Goal: Task Accomplishment & Management: Manage account settings

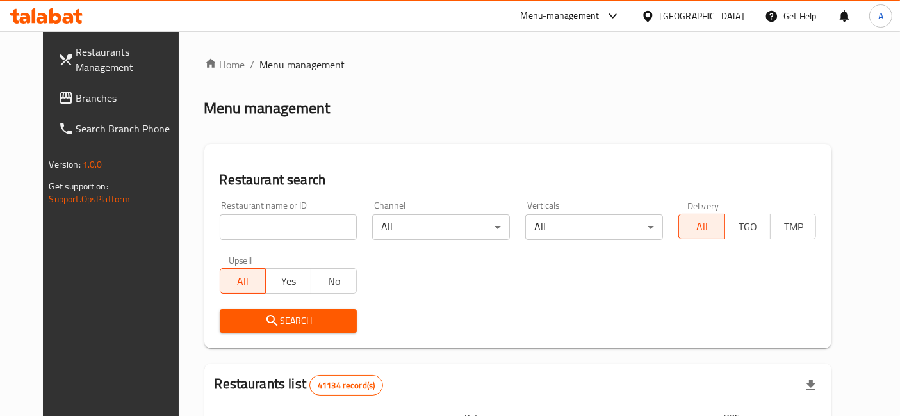
click at [257, 227] on input "search" at bounding box center [289, 227] width 138 height 26
type input "kouraiem"
click button "Search" at bounding box center [289, 321] width 138 height 24
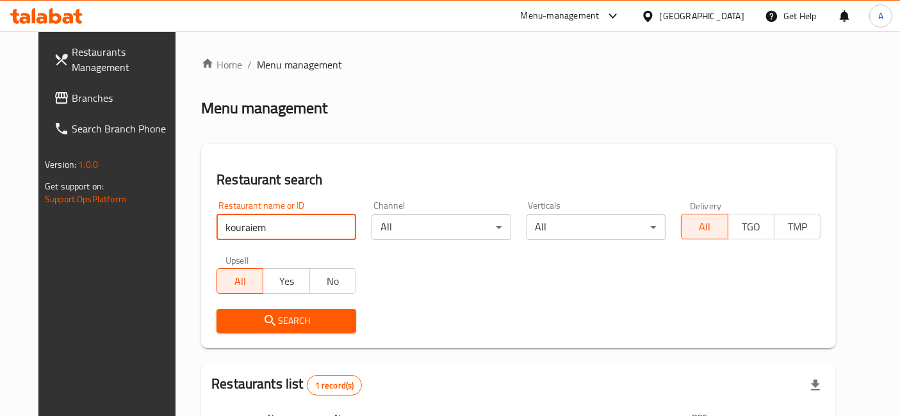
scroll to position [143, 0]
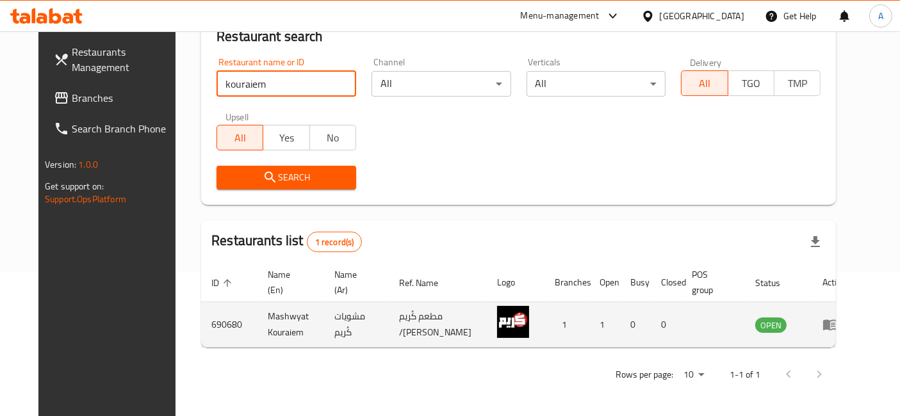
click at [837, 321] on icon "enhanced table" at bounding box center [830, 325] width 14 height 11
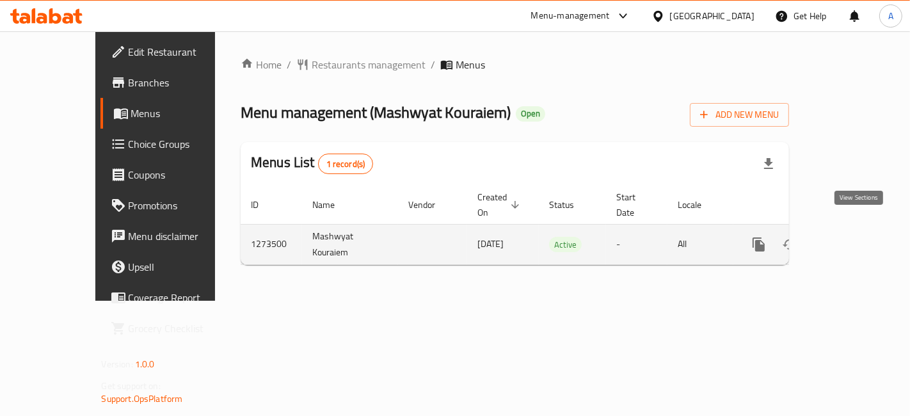
click at [859, 237] on icon "enhanced table" at bounding box center [851, 244] width 15 height 15
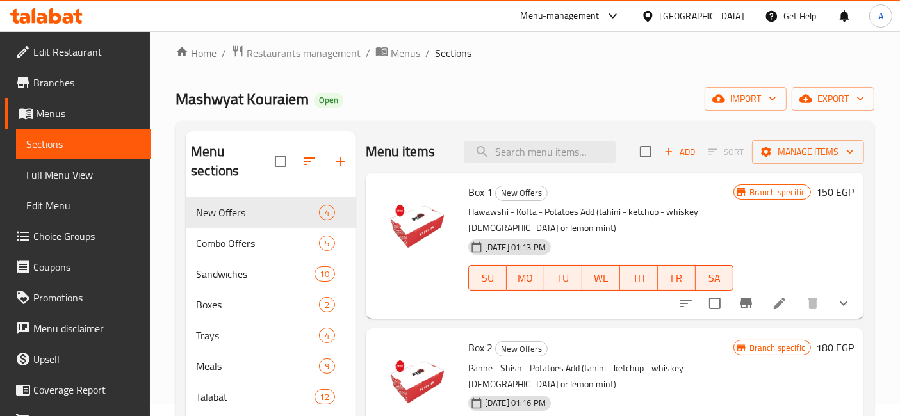
scroll to position [11, 0]
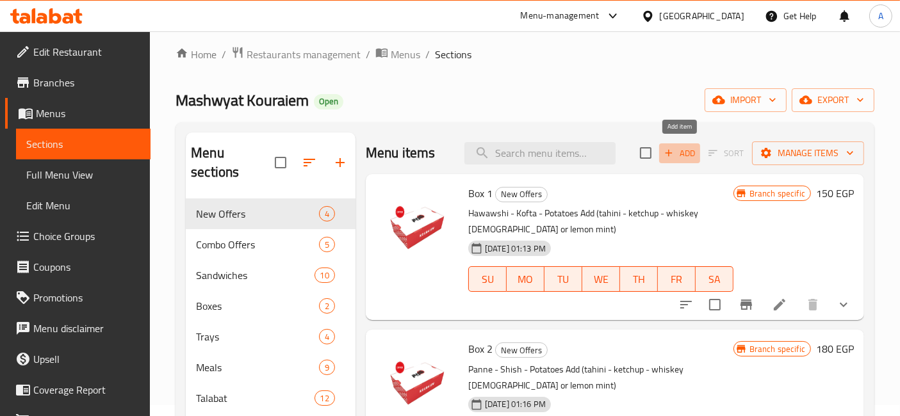
click at [678, 161] on button "Add" at bounding box center [679, 153] width 41 height 20
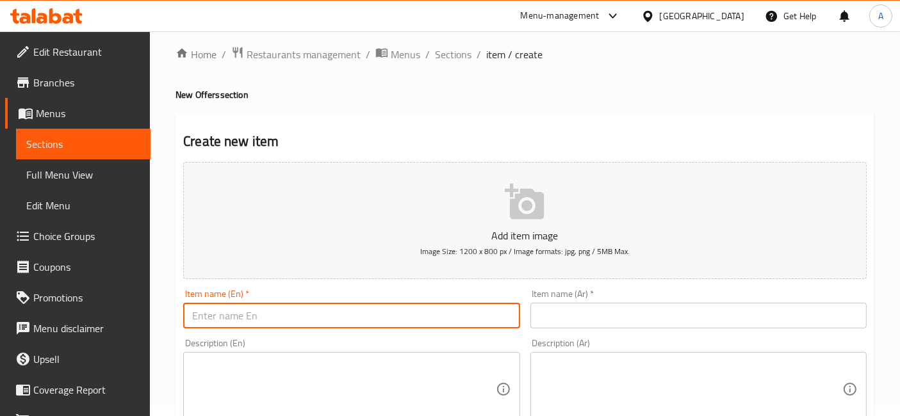
click at [401, 314] on input "text" at bounding box center [351, 316] width 336 height 26
type input "Box 4"
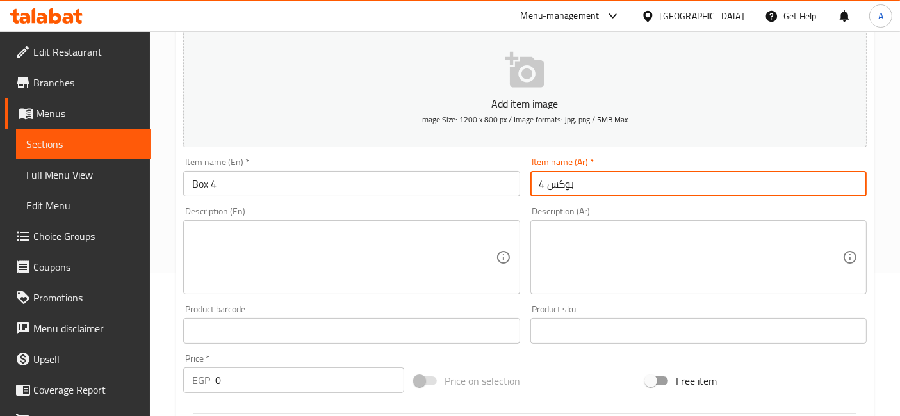
scroll to position [153, 0]
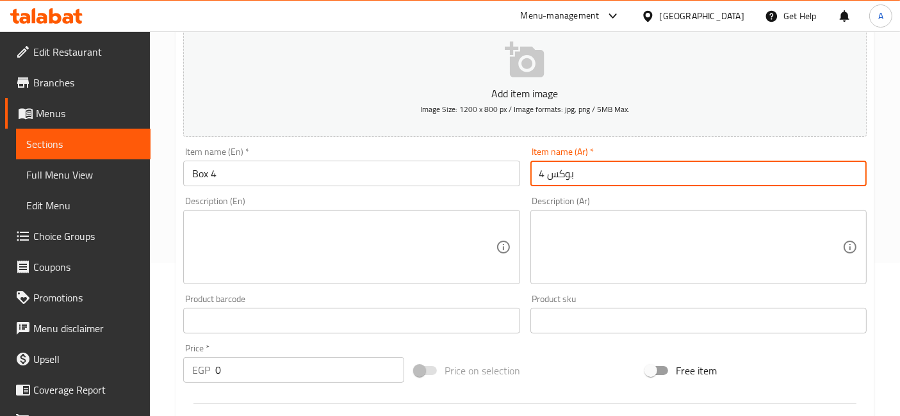
type input "بوكس 4"
click at [338, 255] on textarea at bounding box center [343, 247] width 303 height 61
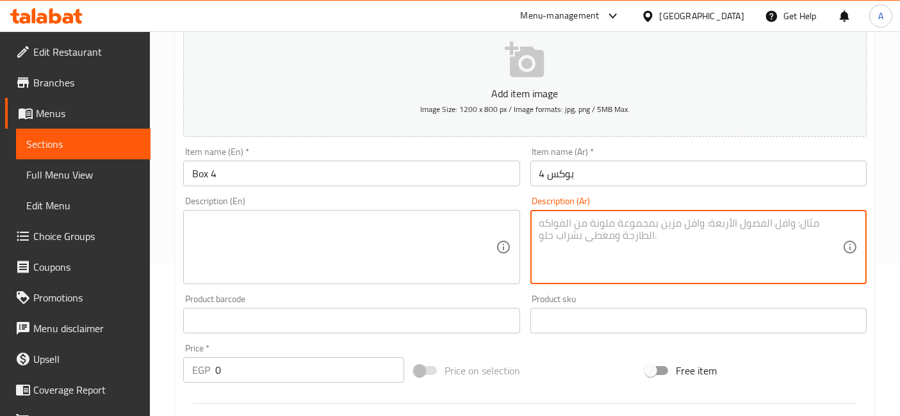
click at [662, 253] on textarea at bounding box center [690, 247] width 303 height 61
paste textarea "كفته - شيش - بطاطس يضاف (طحينه - كاتشب)"
type textarea "كفته - شيش - بطاطس يضاف (طحينه - كاتشب)"
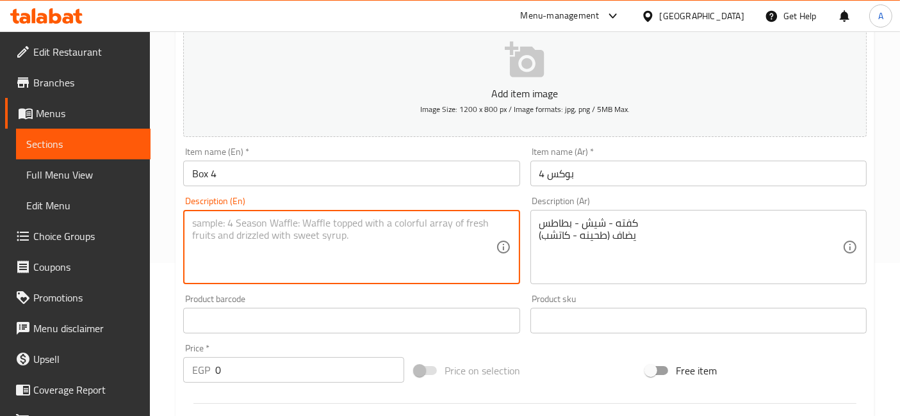
click at [282, 217] on textarea at bounding box center [343, 247] width 303 height 61
paste textarea "Kofta - Shish - Potatoes Add (tahini - ketchup)"
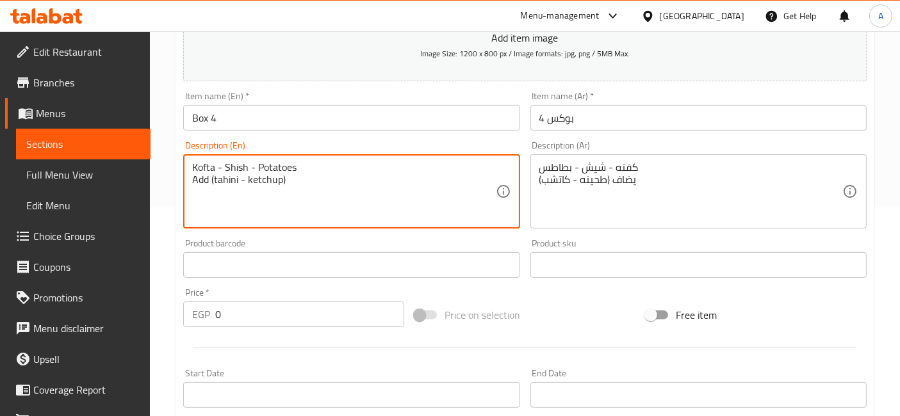
scroll to position [211, 0]
type textarea "Kofta - Shish - Potatoes Add (tahini - ketchup)"
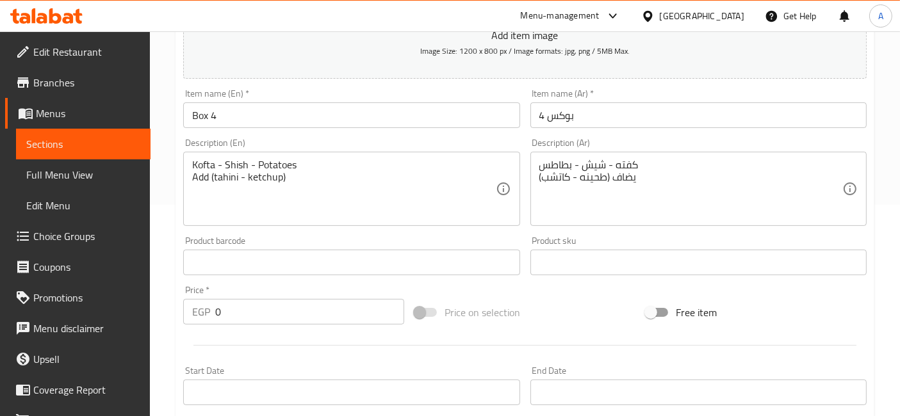
click at [305, 231] on div "Product barcode Product barcode" at bounding box center [351, 255] width 346 height 49
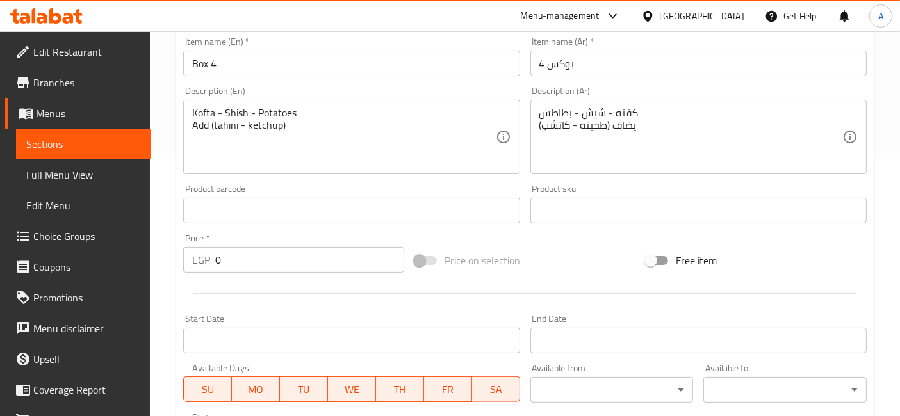
scroll to position [265, 0]
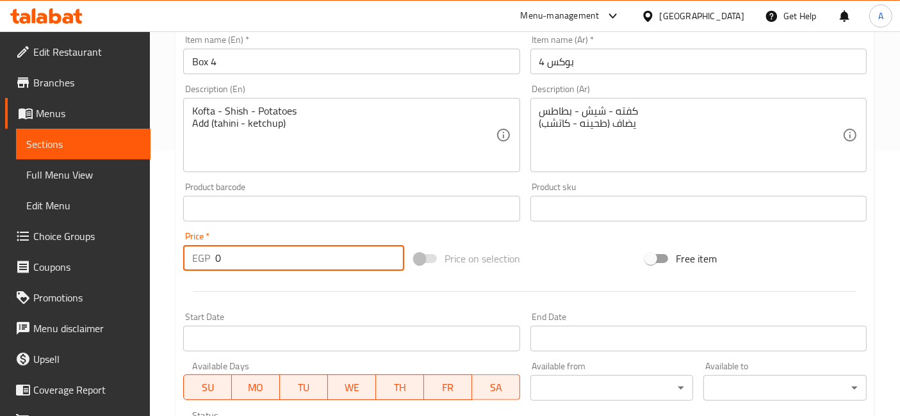
drag, startPoint x: 241, startPoint y: 258, endPoint x: 199, endPoint y: 259, distance: 41.6
click at [199, 259] on div "EGP 0 Price *" at bounding box center [293, 258] width 221 height 26
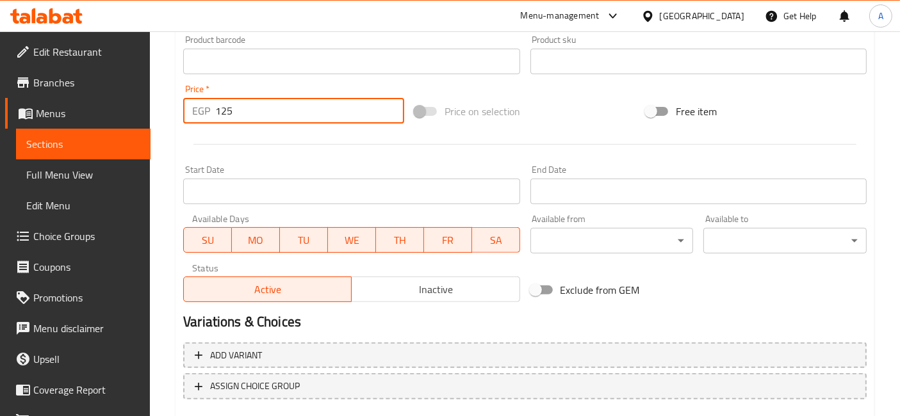
scroll to position [486, 0]
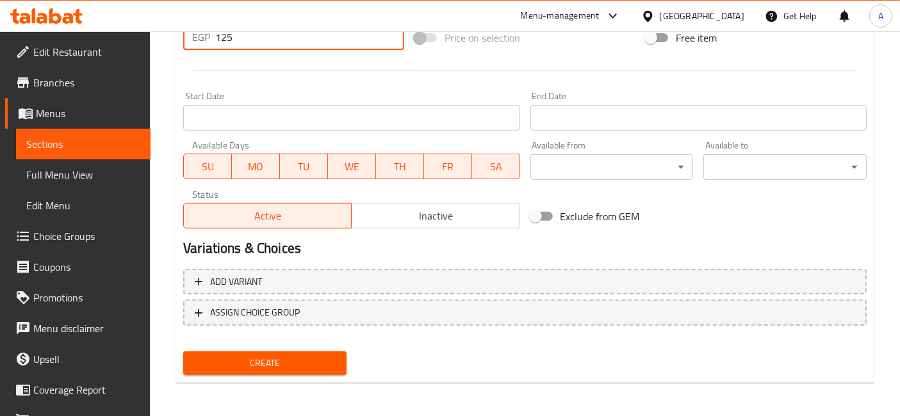
type input "125"
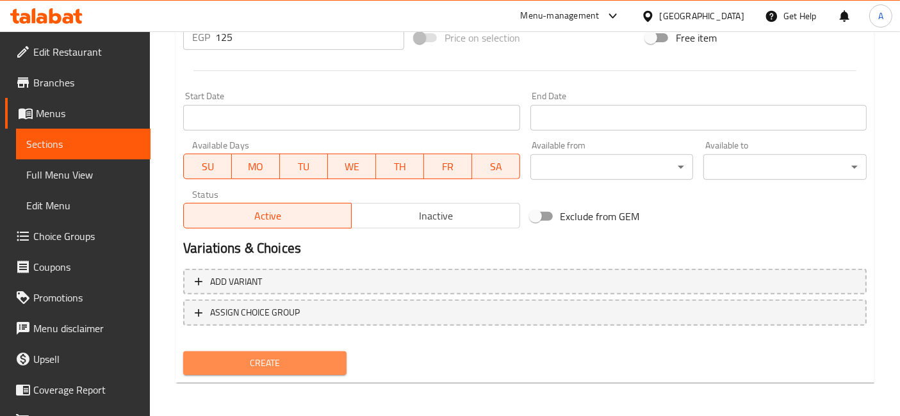
click at [311, 355] on span "Create" at bounding box center [264, 363] width 143 height 16
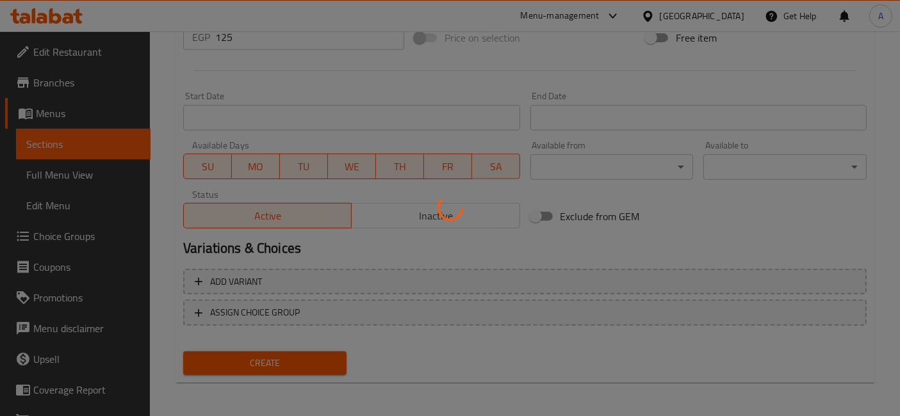
type input "0"
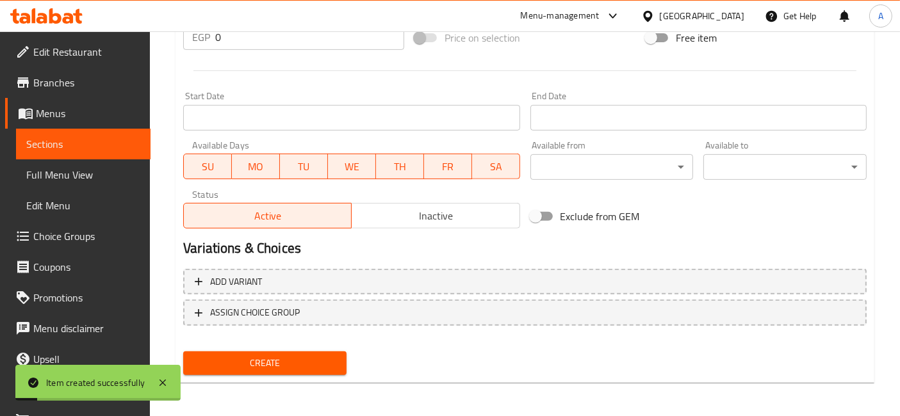
scroll to position [0, 0]
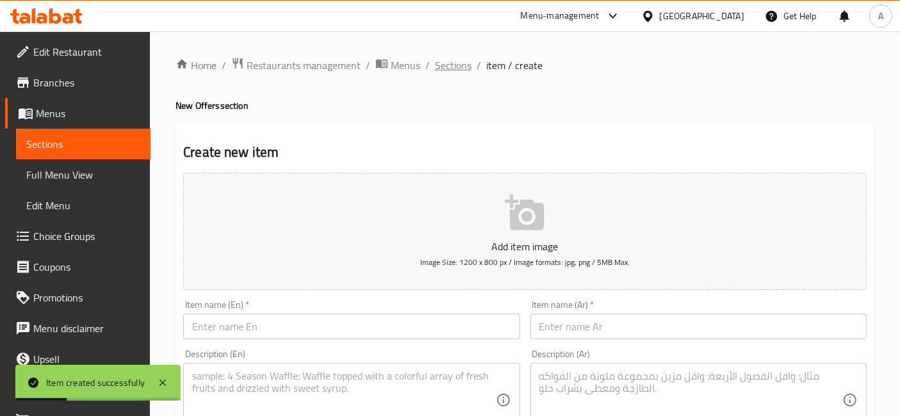
click at [462, 69] on span "Sections" at bounding box center [453, 65] width 36 height 15
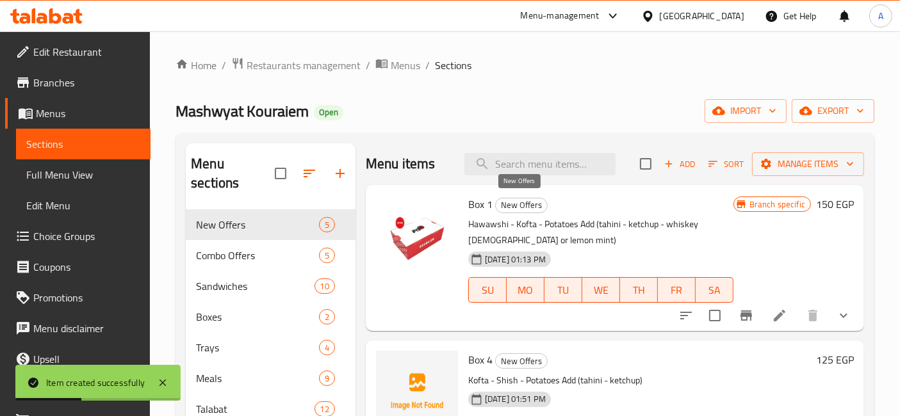
scroll to position [5, 0]
click at [397, 367] on icon "upload picture" at bounding box center [393, 368] width 13 height 12
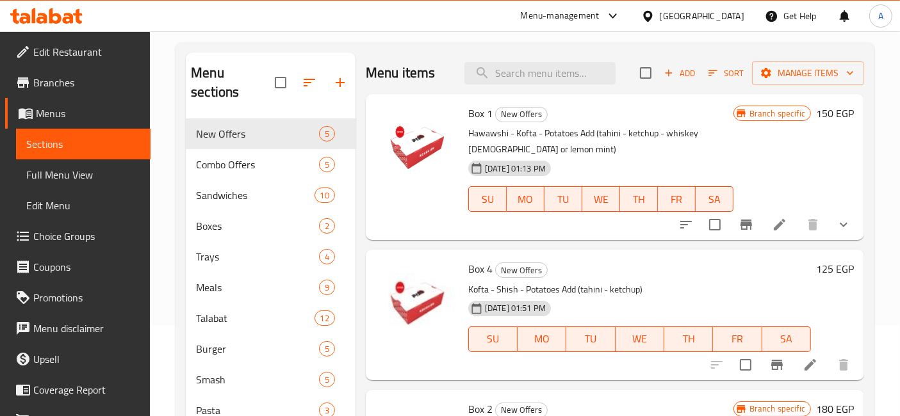
scroll to position [0, 0]
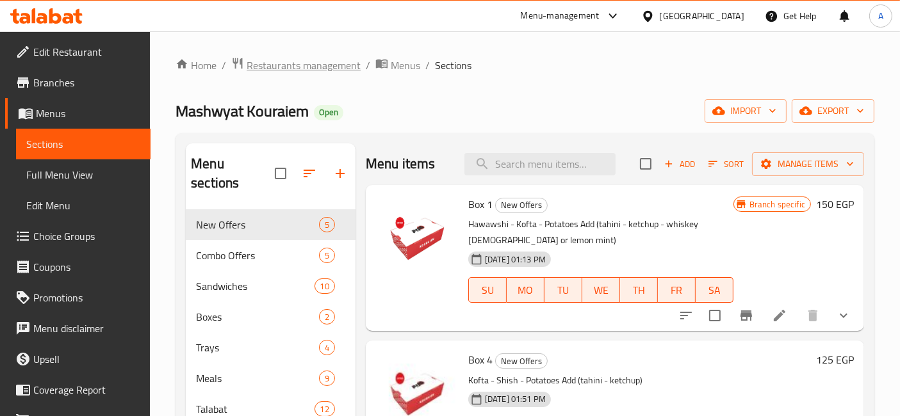
click at [289, 67] on span "Restaurants management" at bounding box center [303, 65] width 114 height 15
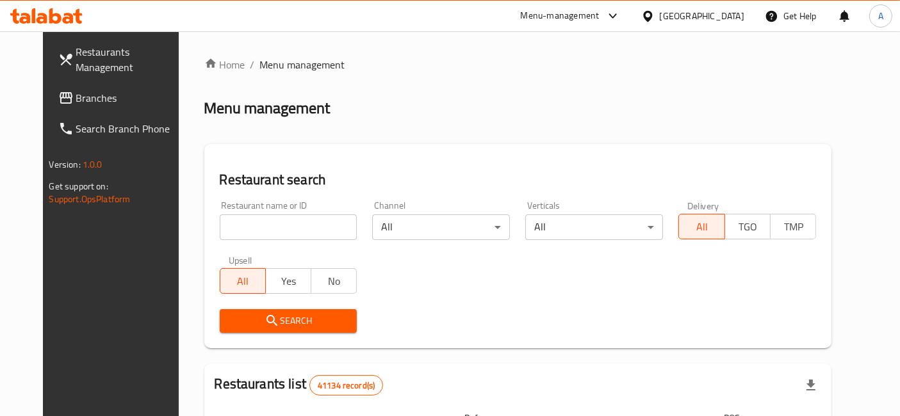
click at [295, 228] on input "search" at bounding box center [289, 227] width 138 height 26
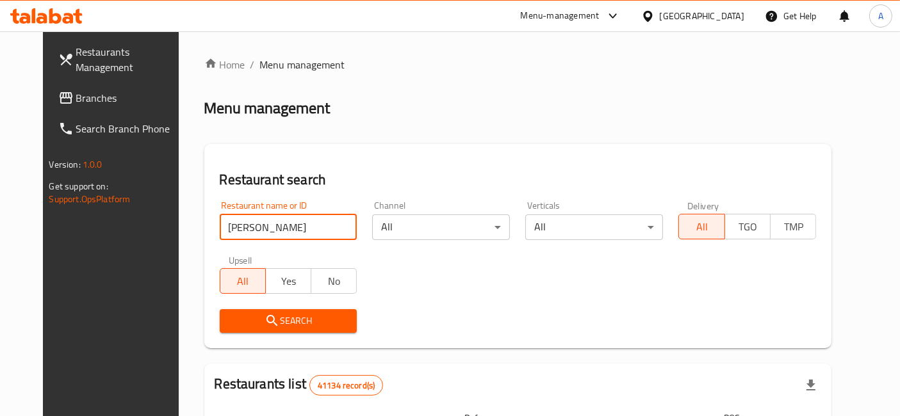
type input "[PERSON_NAME]"
click button "Search" at bounding box center [289, 321] width 138 height 24
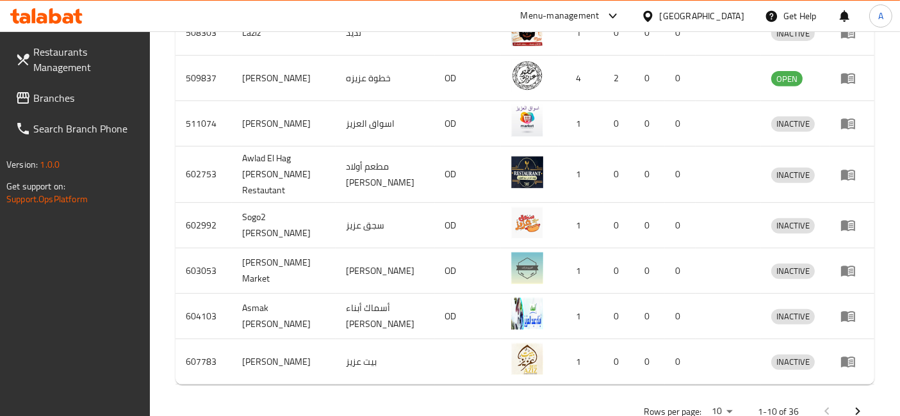
scroll to position [551, 0]
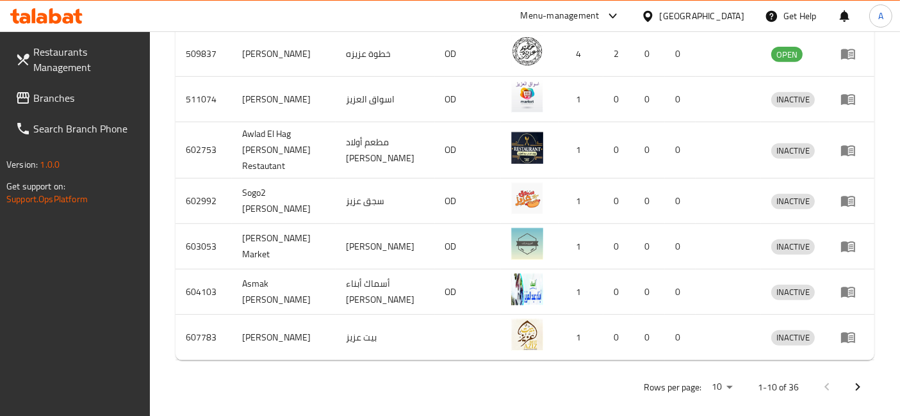
click at [859, 380] on icon "Next page" at bounding box center [857, 387] width 15 height 15
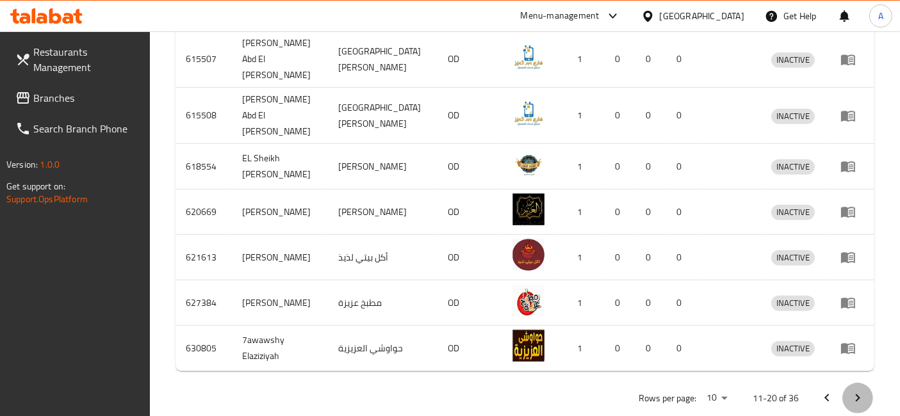
click at [857, 391] on icon "Next page" at bounding box center [857, 398] width 15 height 15
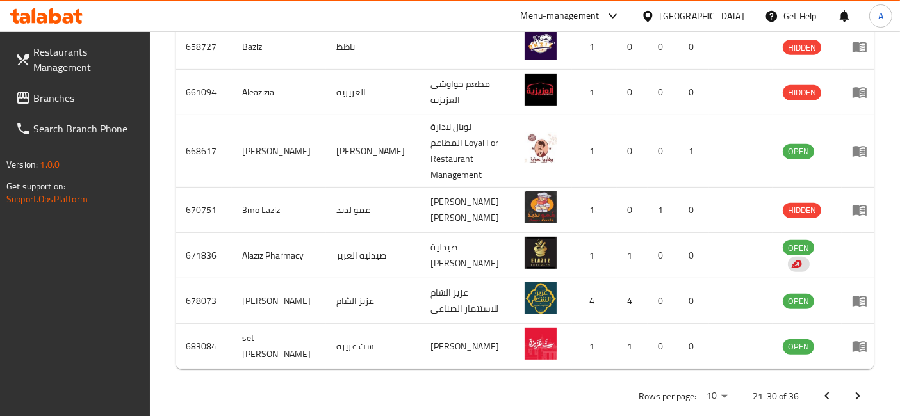
scroll to position [561, 0]
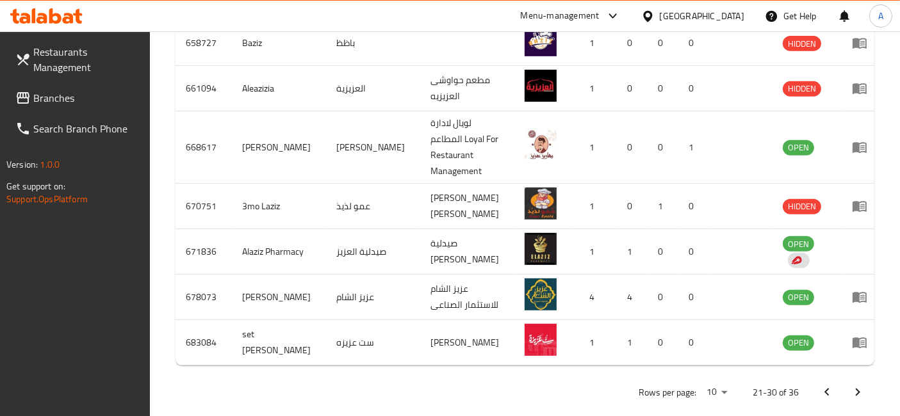
click at [857, 385] on icon "Next page" at bounding box center [857, 392] width 15 height 15
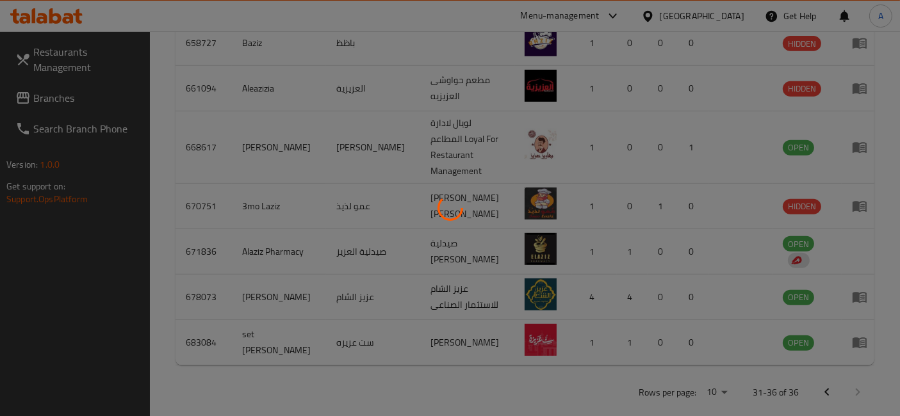
scroll to position [380, 0]
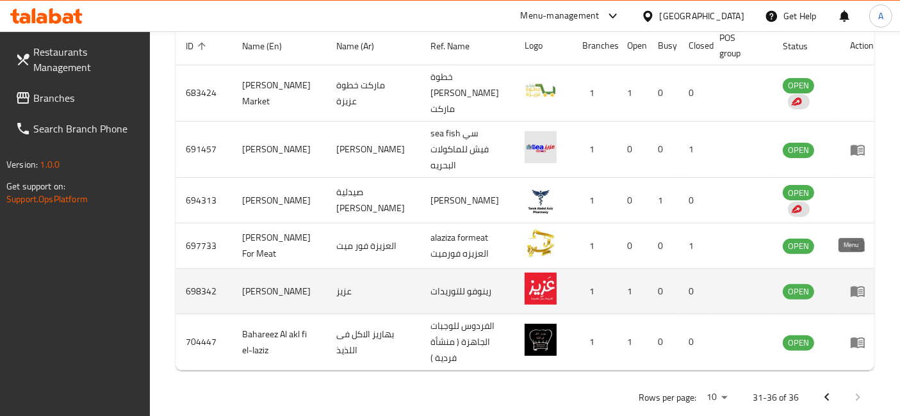
click at [850, 287] on icon "enhanced table" at bounding box center [857, 292] width 14 height 11
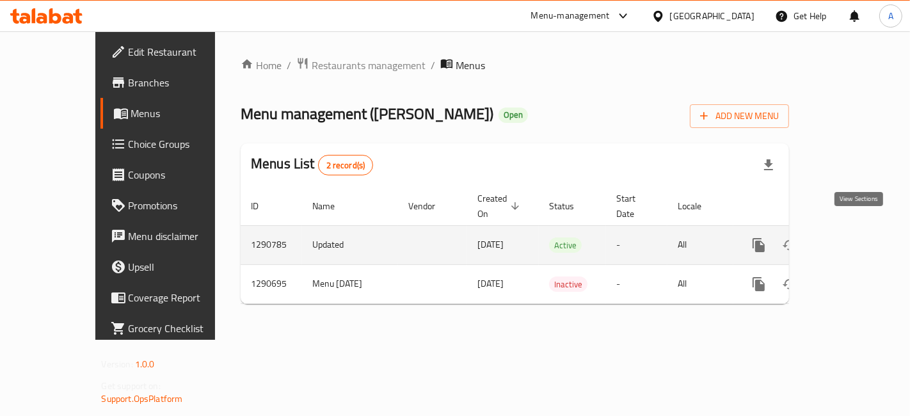
click at [859, 238] on icon "enhanced table" at bounding box center [851, 245] width 15 height 15
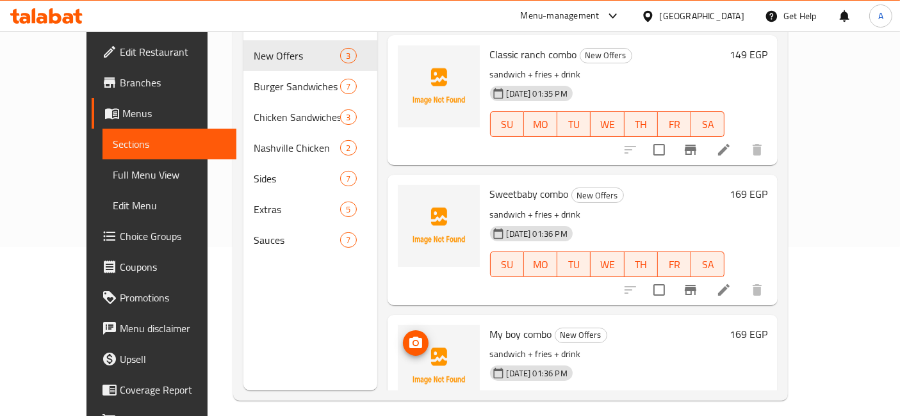
click at [408, 335] on icon "upload picture" at bounding box center [415, 342] width 15 height 15
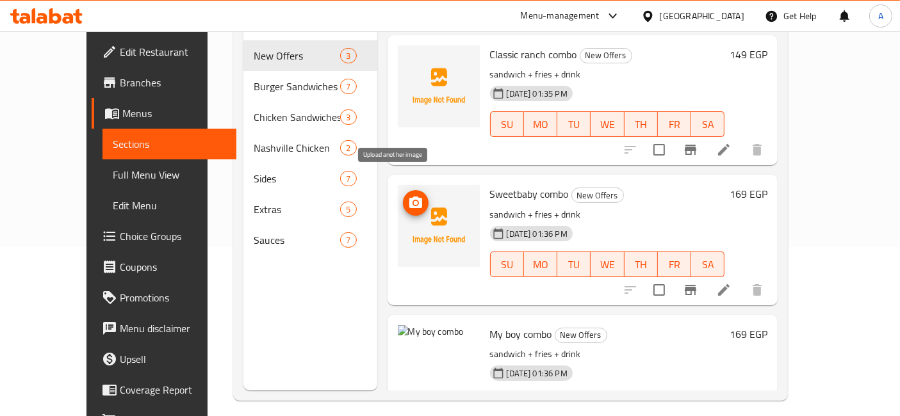
click at [409, 197] on icon "upload picture" at bounding box center [415, 203] width 13 height 12
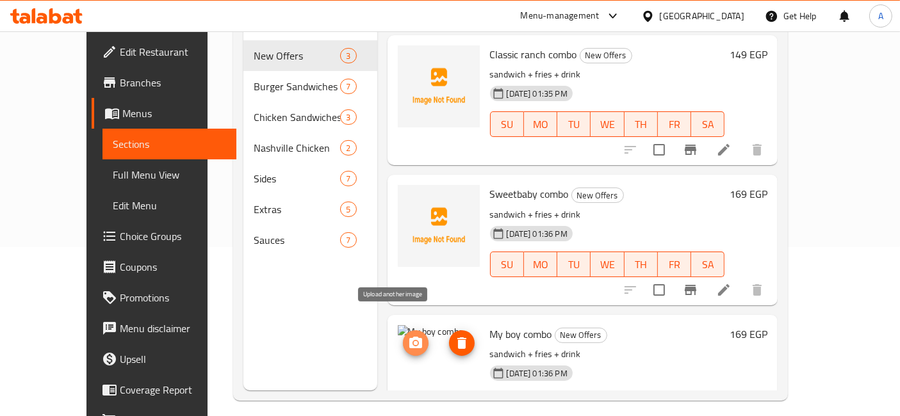
click at [408, 335] on icon "upload picture" at bounding box center [415, 342] width 15 height 15
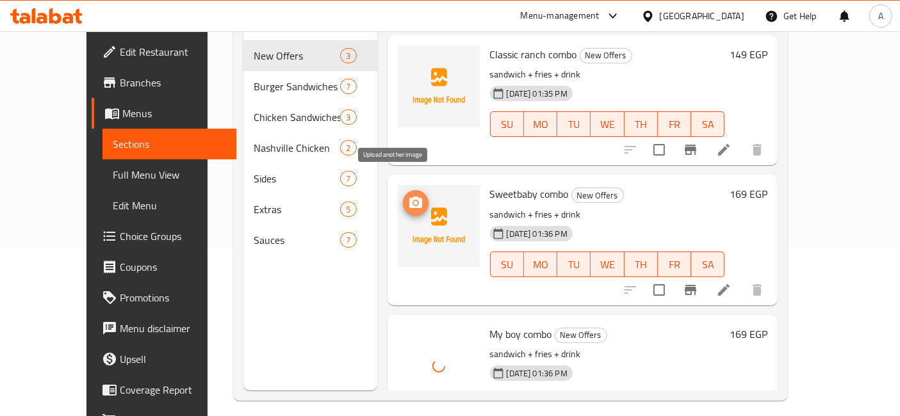
click at [409, 197] on icon "upload picture" at bounding box center [415, 203] width 13 height 12
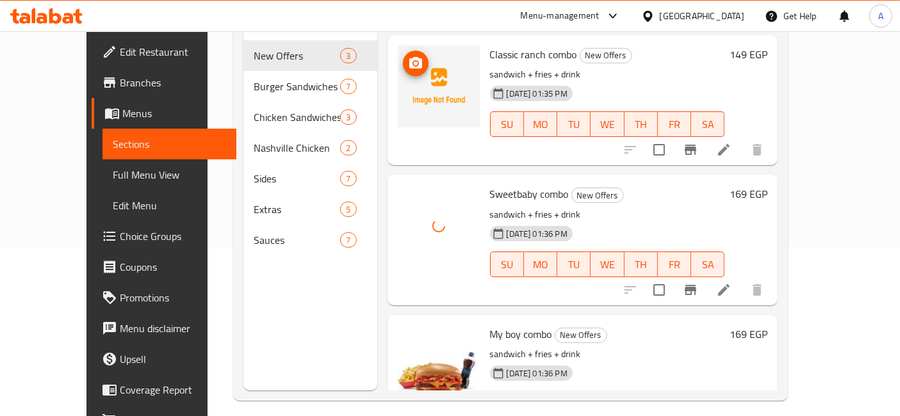
click at [408, 56] on icon "upload picture" at bounding box center [415, 63] width 15 height 15
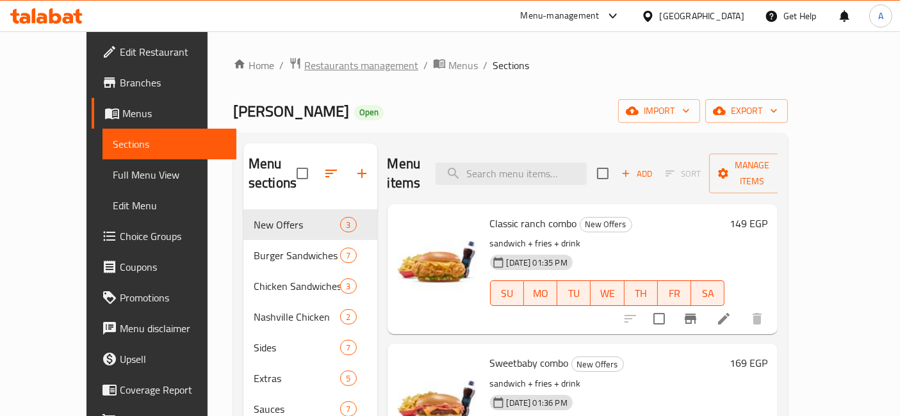
click at [309, 69] on span "Restaurants management" at bounding box center [361, 65] width 114 height 15
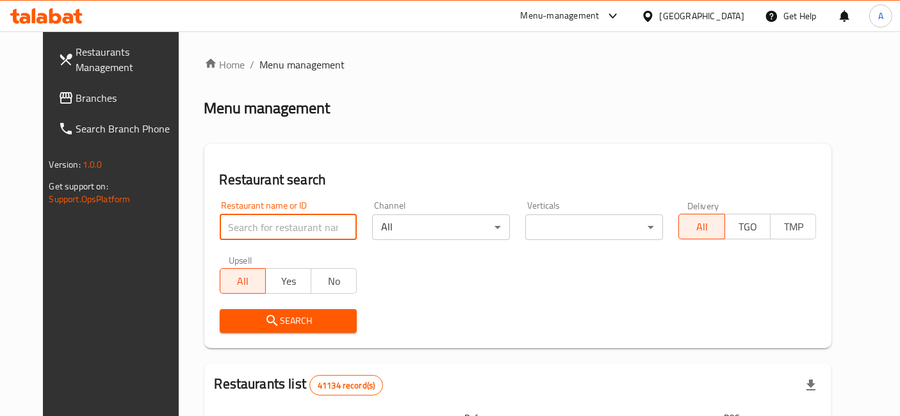
click at [311, 224] on input "search" at bounding box center [289, 227] width 138 height 26
type input "kouraiem"
click button "Search" at bounding box center [289, 321] width 138 height 24
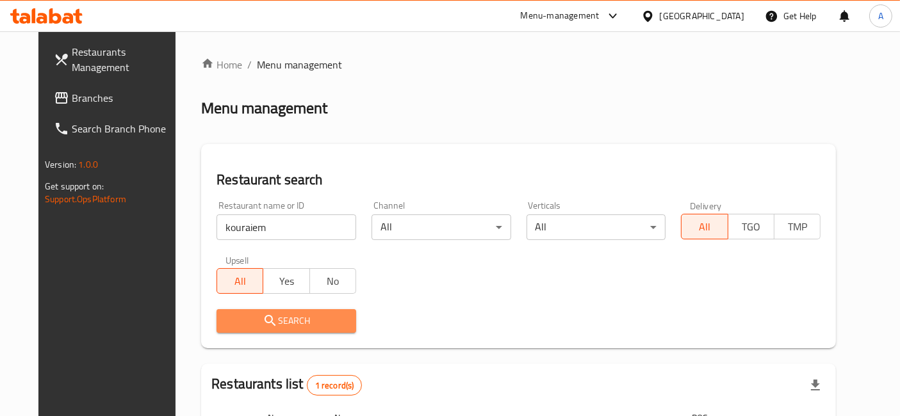
click at [309, 311] on button "Search" at bounding box center [286, 321] width 140 height 24
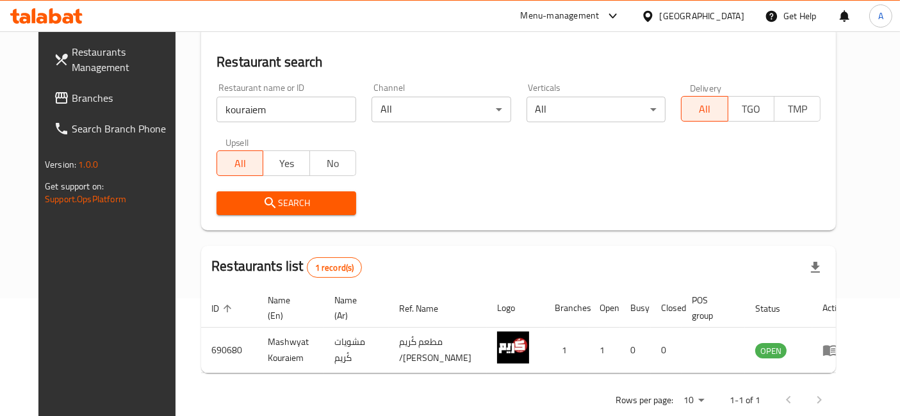
scroll to position [122, 0]
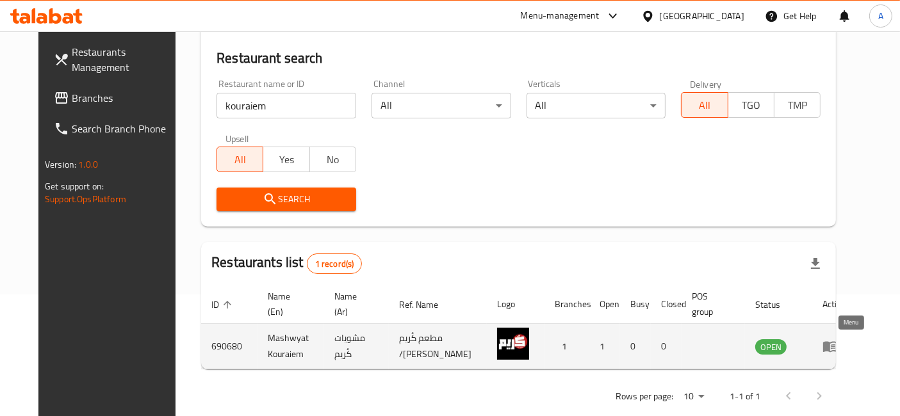
click at [837, 345] on icon "enhanced table" at bounding box center [829, 346] width 15 height 15
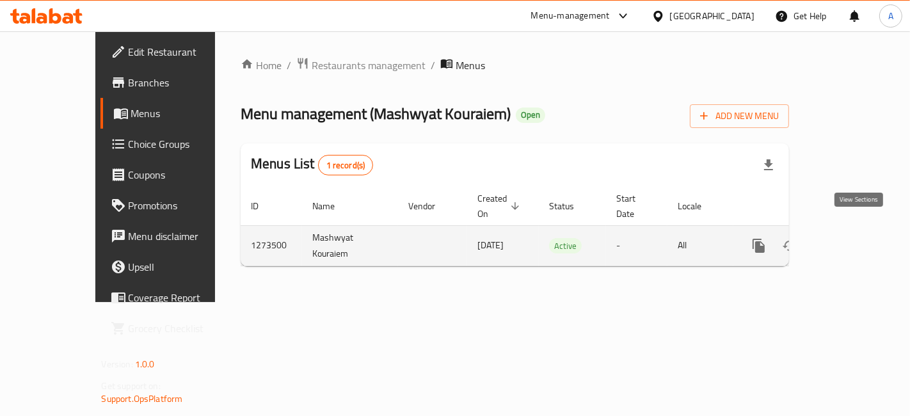
click at [856, 238] on icon "enhanced table" at bounding box center [851, 245] width 15 height 15
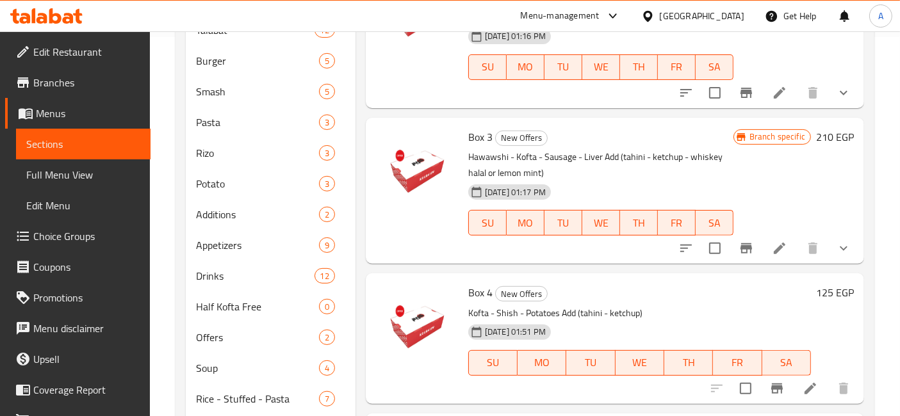
scroll to position [380, 0]
click at [811, 382] on li at bounding box center [810, 387] width 36 height 23
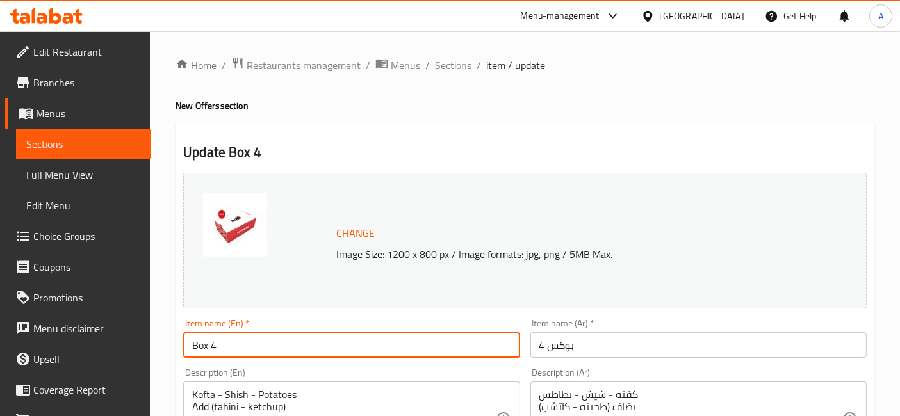
drag, startPoint x: 163, startPoint y: 342, endPoint x: 54, endPoint y: 339, distance: 108.2
type input "Lunch Box"
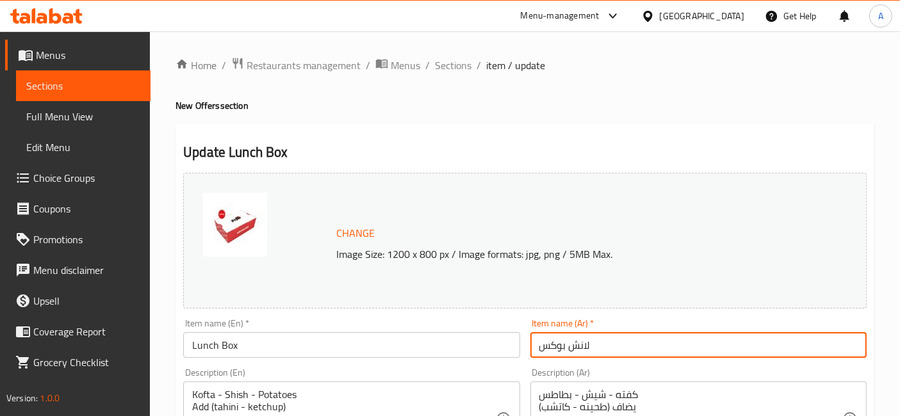
scroll to position [505, 0]
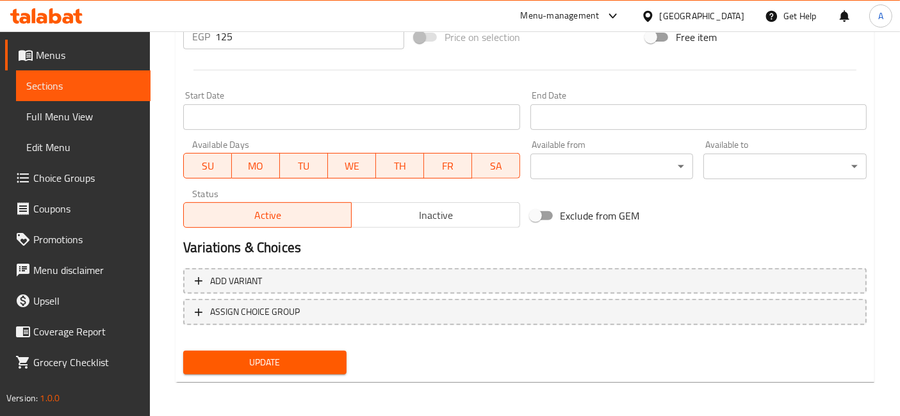
type input "لانش بوكس"
click at [300, 357] on span "Update" at bounding box center [264, 363] width 143 height 16
click at [326, 372] on button "Update" at bounding box center [264, 363] width 163 height 24
